Goal: Check status: Check status

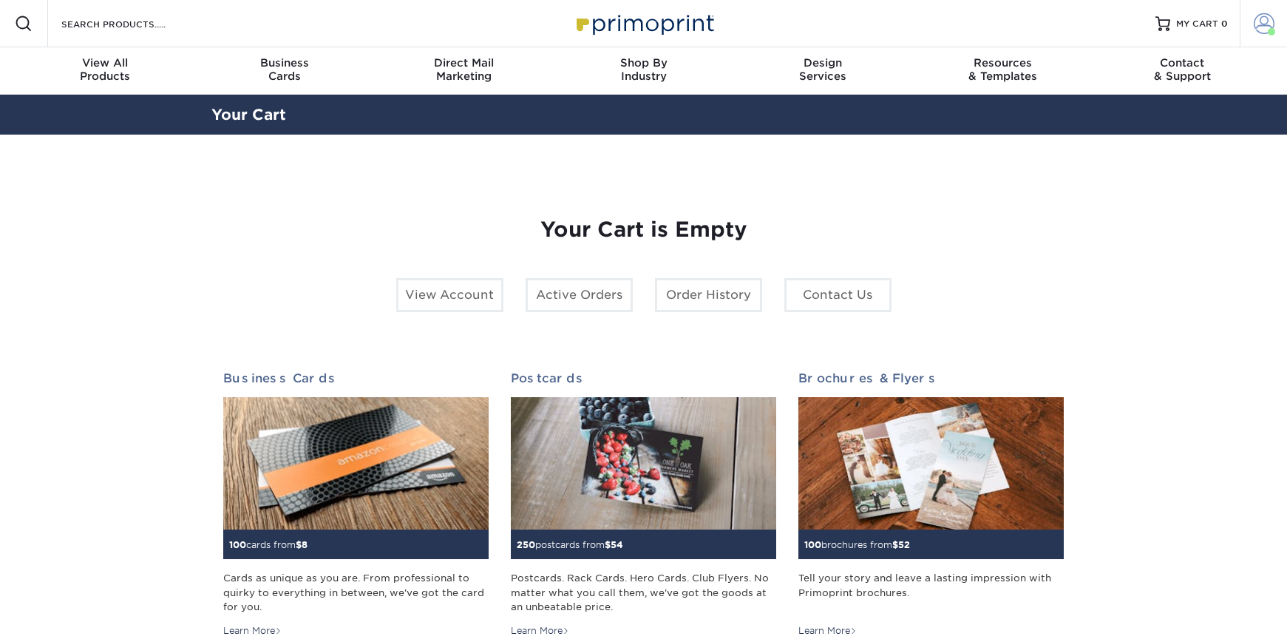
click at [1258, 30] on span at bounding box center [1264, 23] width 21 height 21
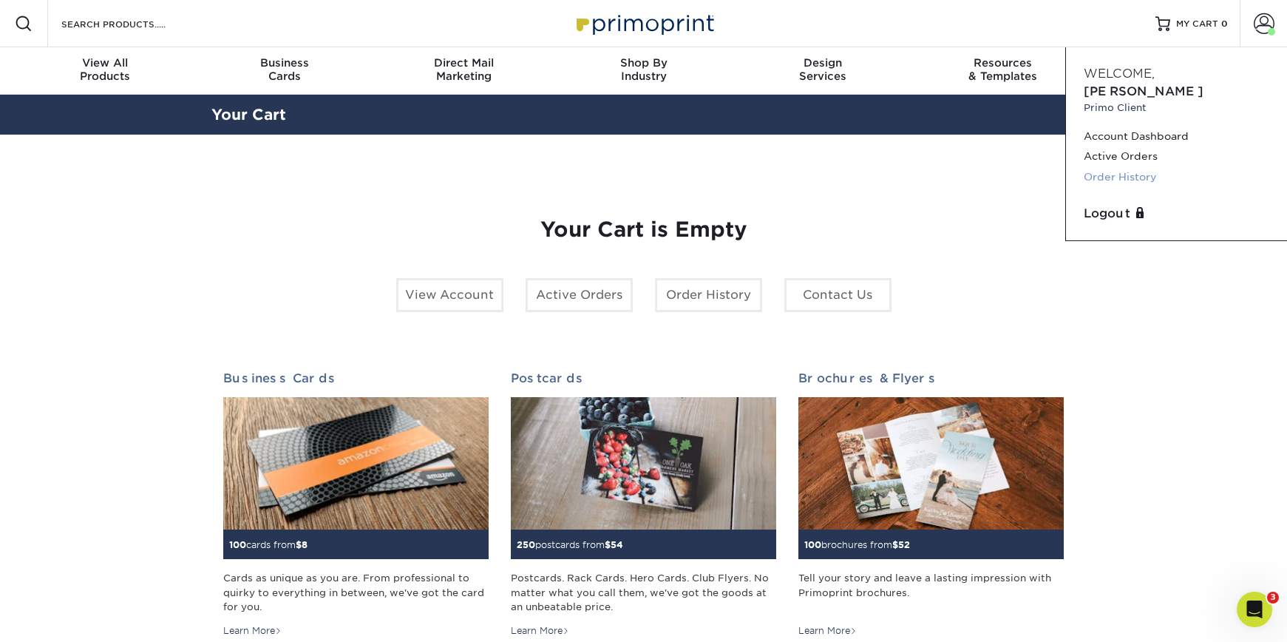
click at [1109, 167] on link "Order History" at bounding box center [1177, 177] width 186 height 20
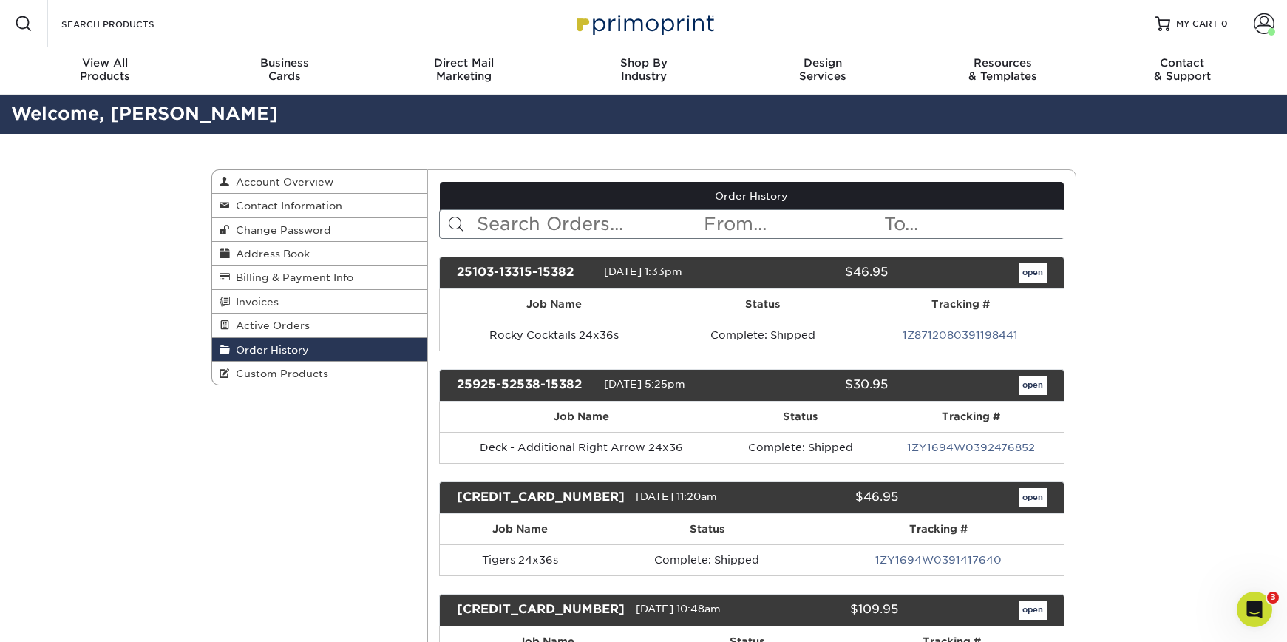
click at [954, 333] on link "1Z8712080391198441" at bounding box center [960, 335] width 115 height 12
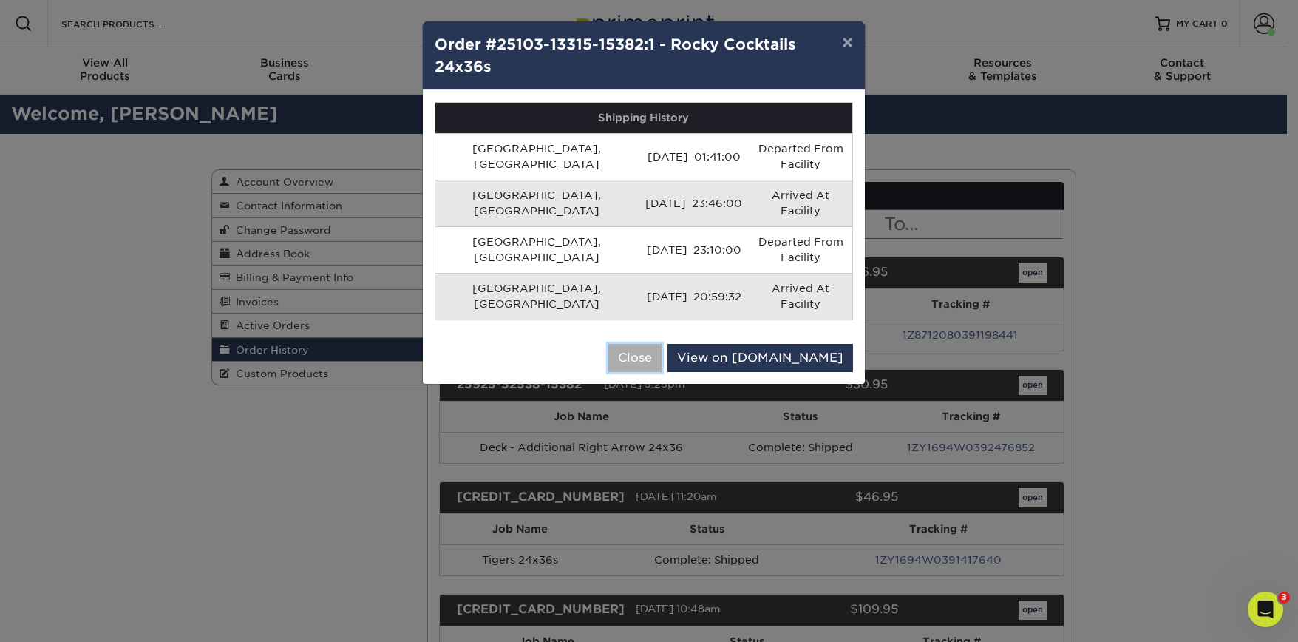
click at [662, 344] on button "Close" at bounding box center [634, 358] width 53 height 28
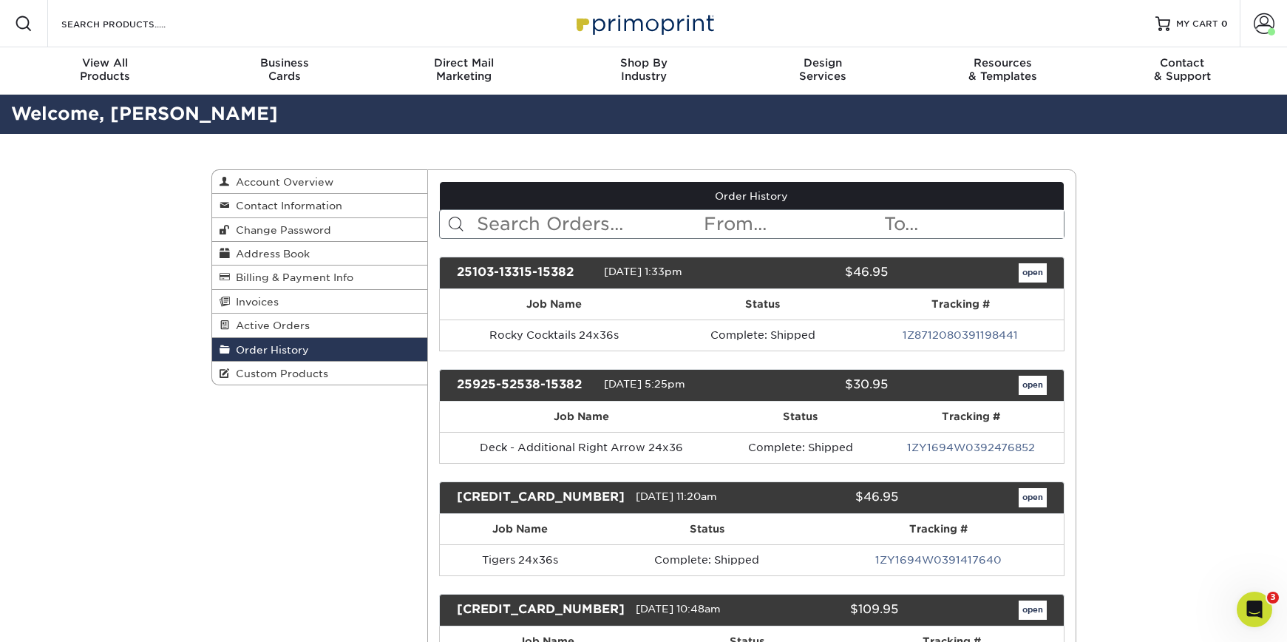
click at [959, 329] on link "1Z8712080391198441" at bounding box center [960, 335] width 115 height 12
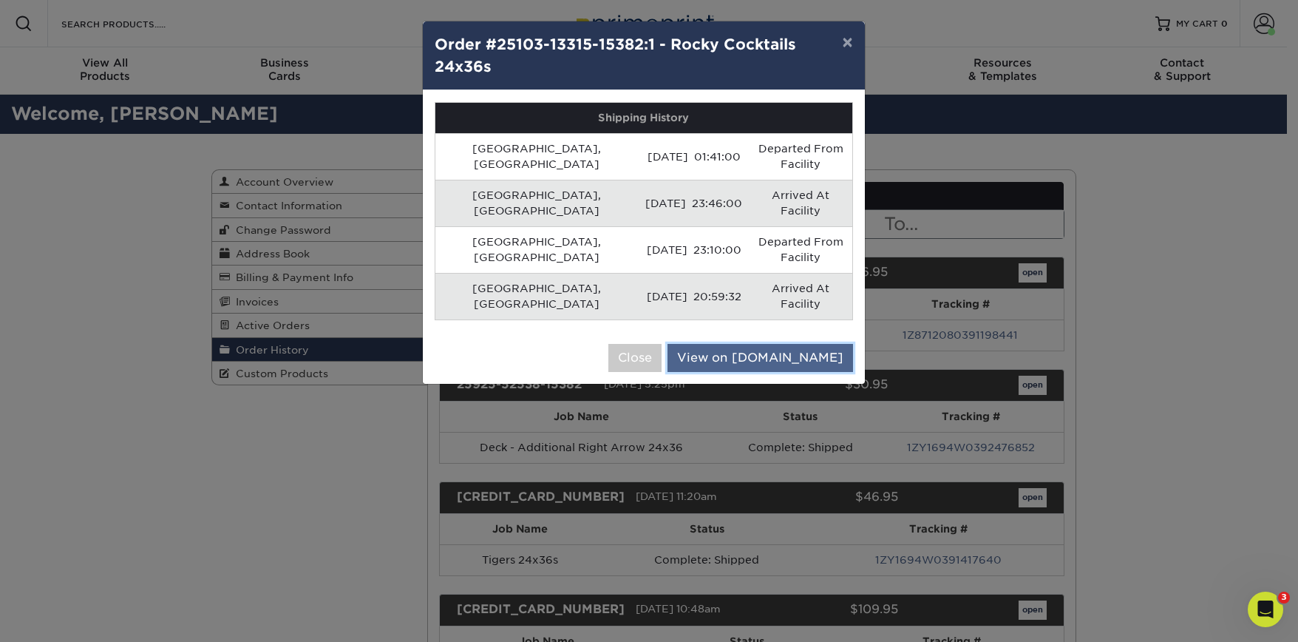
click at [786, 344] on link "View on [DOMAIN_NAME]" at bounding box center [760, 358] width 186 height 28
